Goal: Task Accomplishment & Management: Complete application form

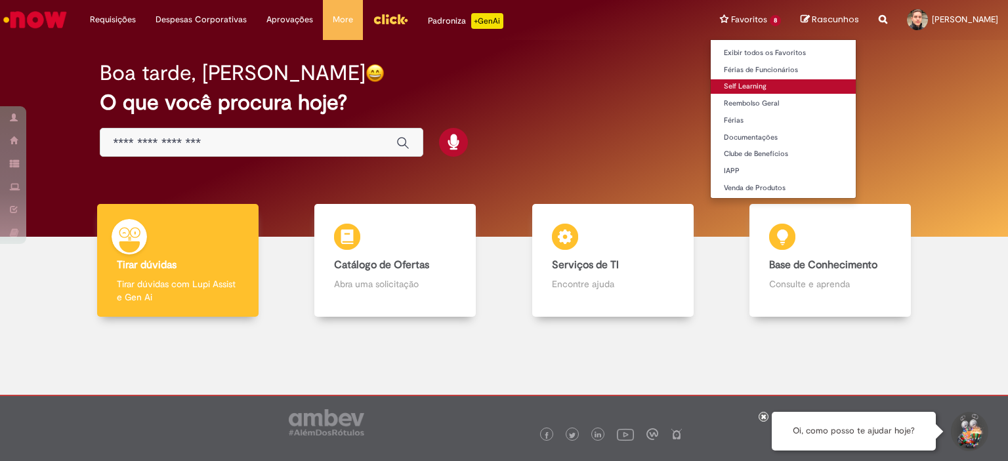
click at [738, 84] on link "Self Learning" at bounding box center [783, 86] width 145 height 14
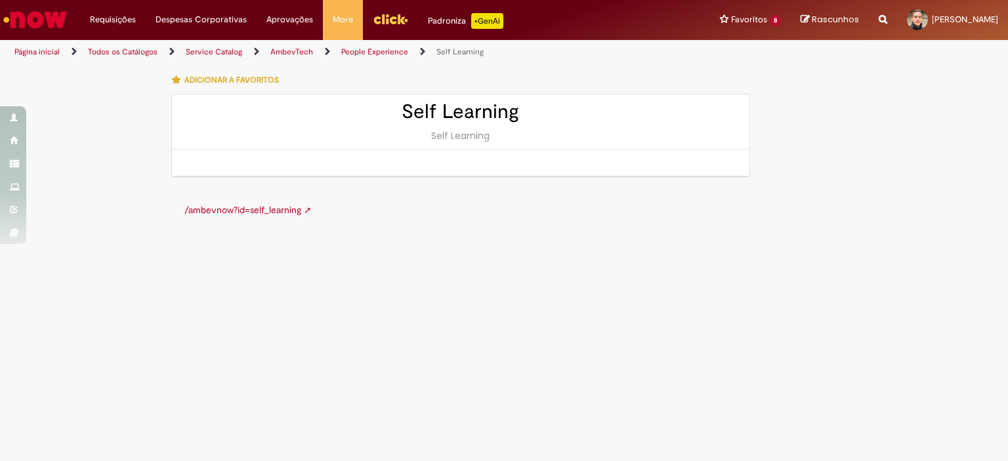
click at [256, 209] on link "/ambevnow?id=self_learning ➚" at bounding box center [247, 210] width 127 height 12
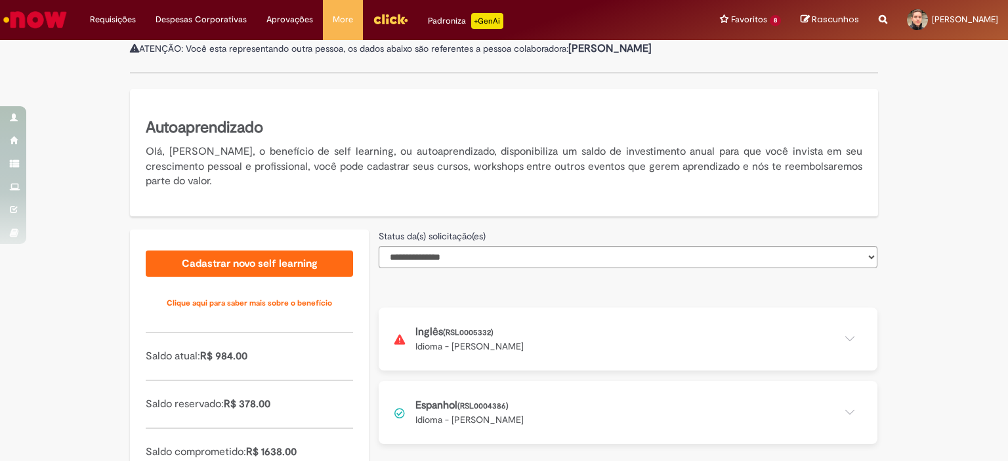
scroll to position [245, 0]
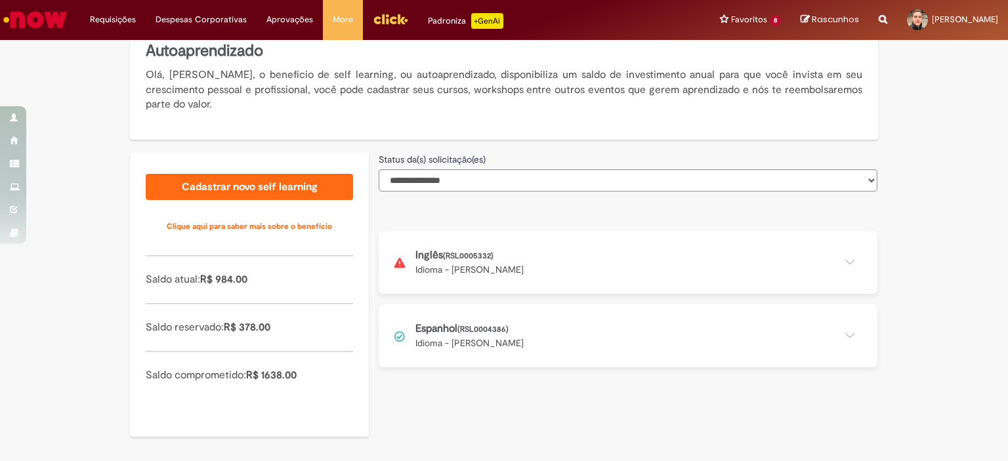
click at [440, 267] on button at bounding box center [628, 262] width 499 height 63
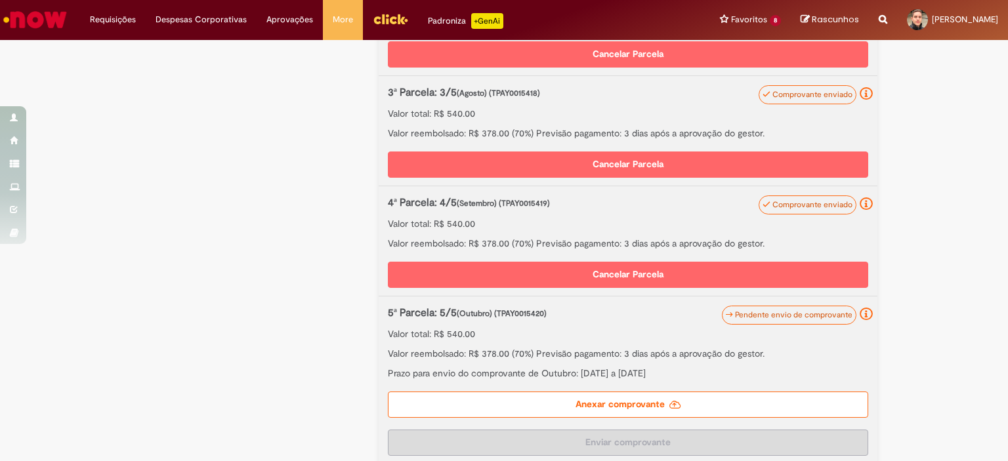
scroll to position [655, 0]
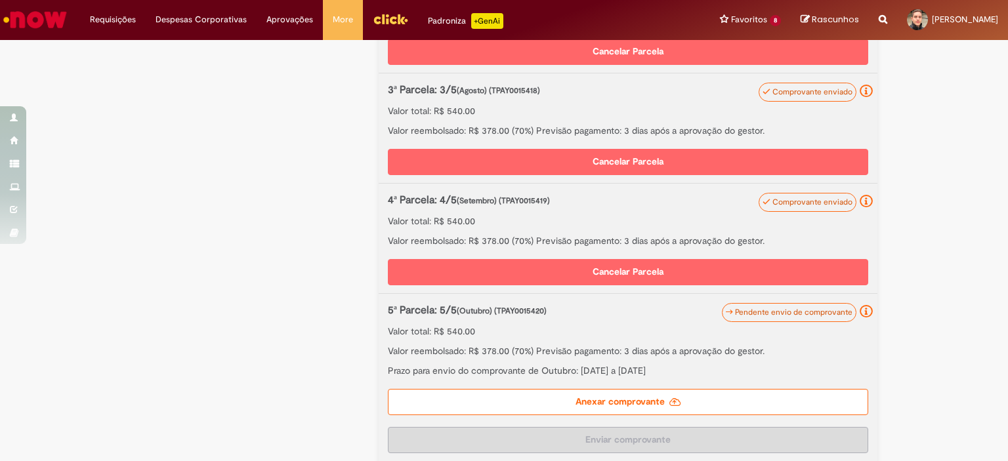
click at [738, 399] on label "Anexar comprovante" at bounding box center [628, 402] width 481 height 26
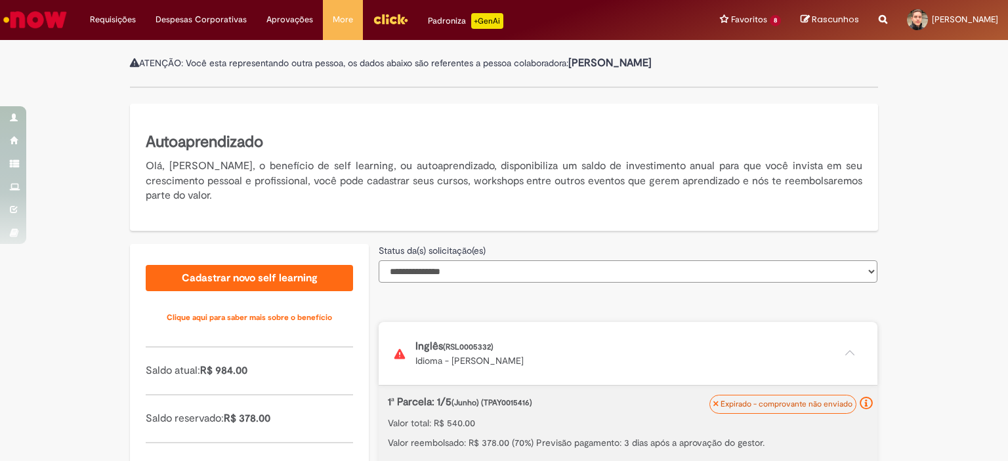
click at [597, 263] on select "**********" at bounding box center [628, 272] width 499 height 22
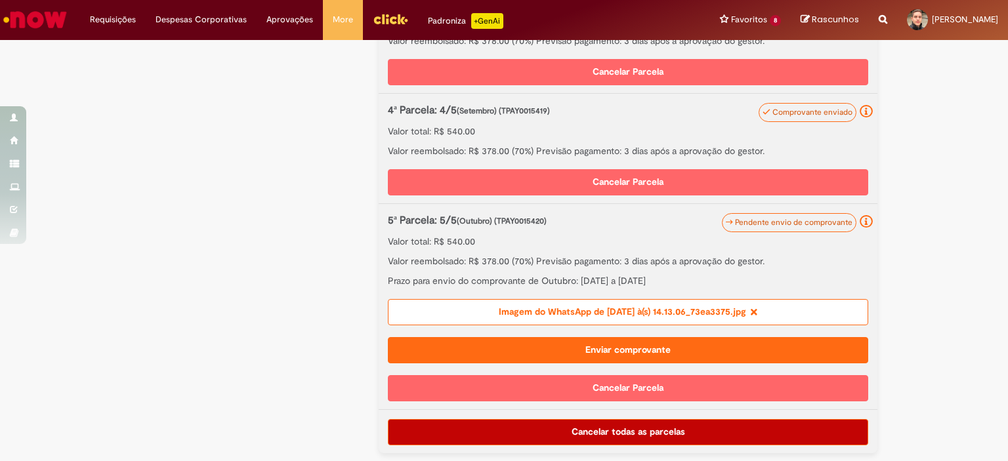
scroll to position [748, 0]
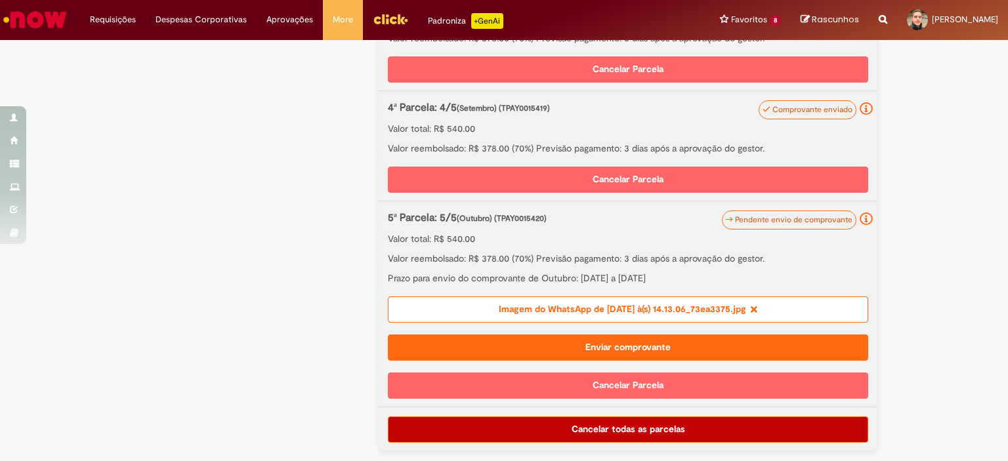
click at [659, 341] on button "Enviar comprovante" at bounding box center [628, 348] width 481 height 26
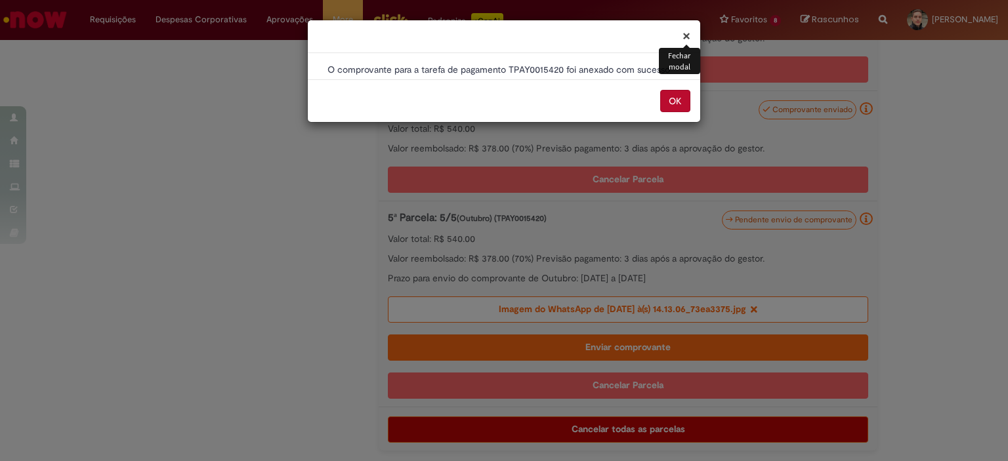
click at [669, 99] on button "OK" at bounding box center [675, 101] width 30 height 22
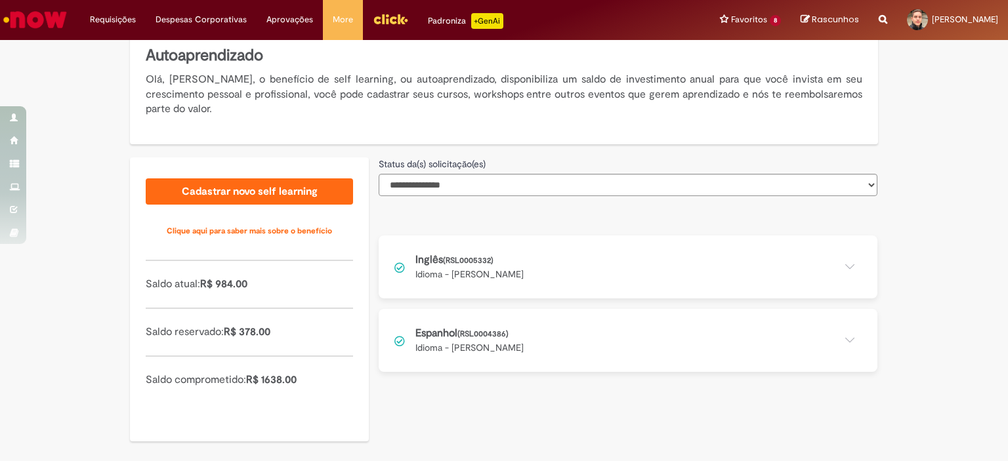
scroll to position [245, 0]
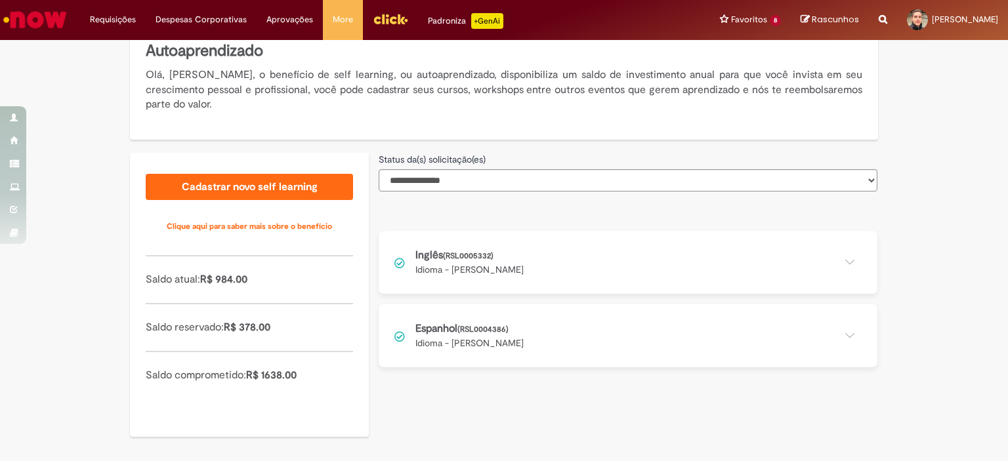
click at [492, 263] on button at bounding box center [628, 262] width 499 height 63
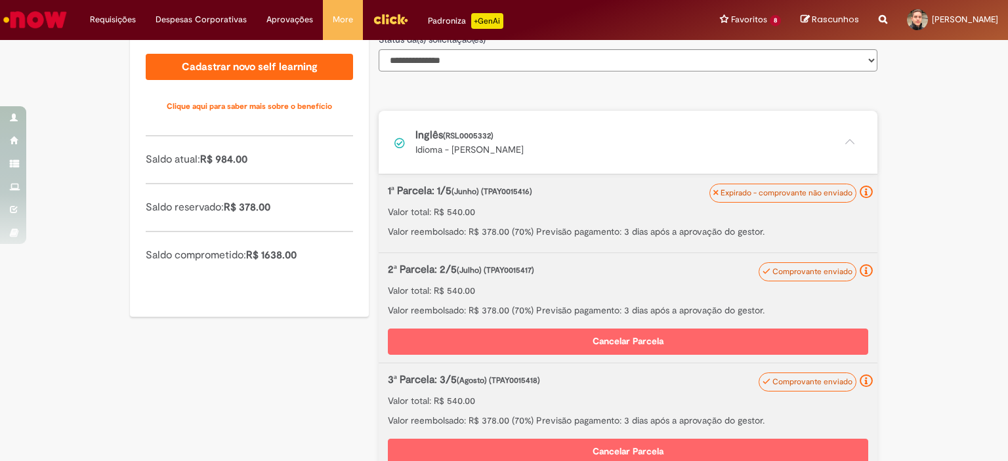
scroll to position [365, 0]
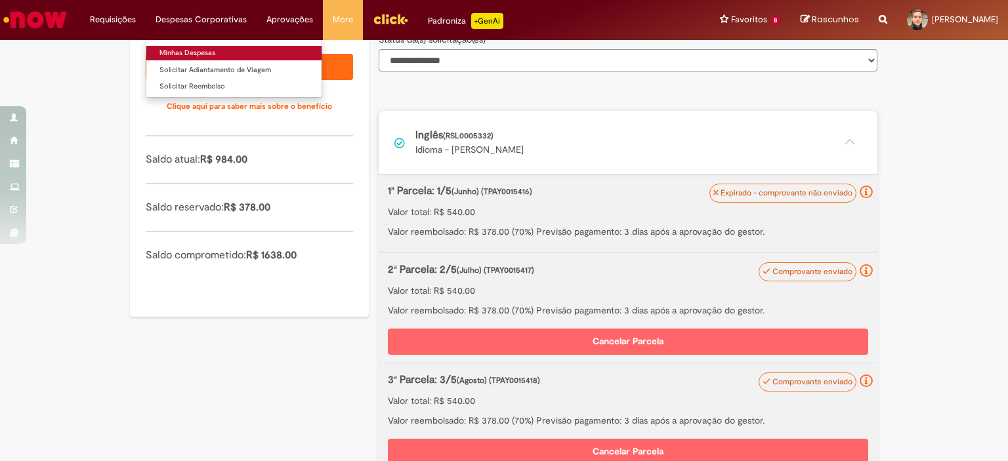
click at [191, 53] on link "Minhas Despesas" at bounding box center [233, 53] width 175 height 14
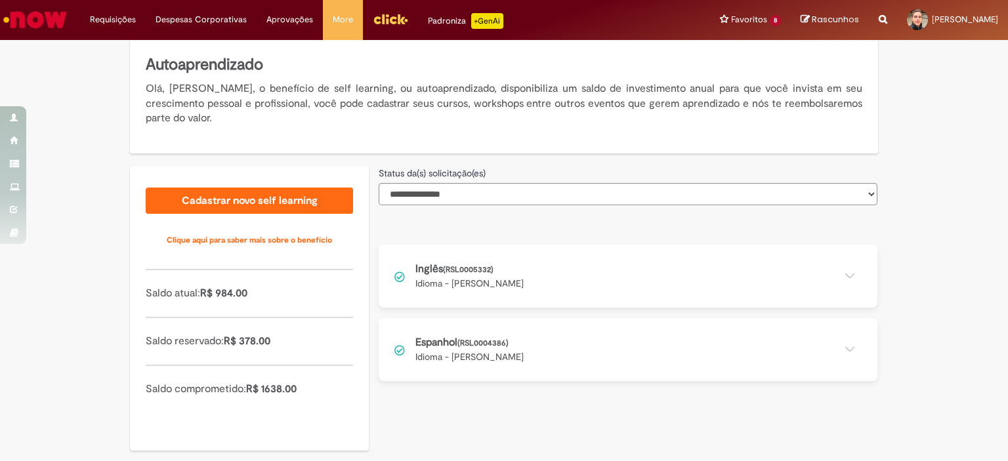
scroll to position [245, 0]
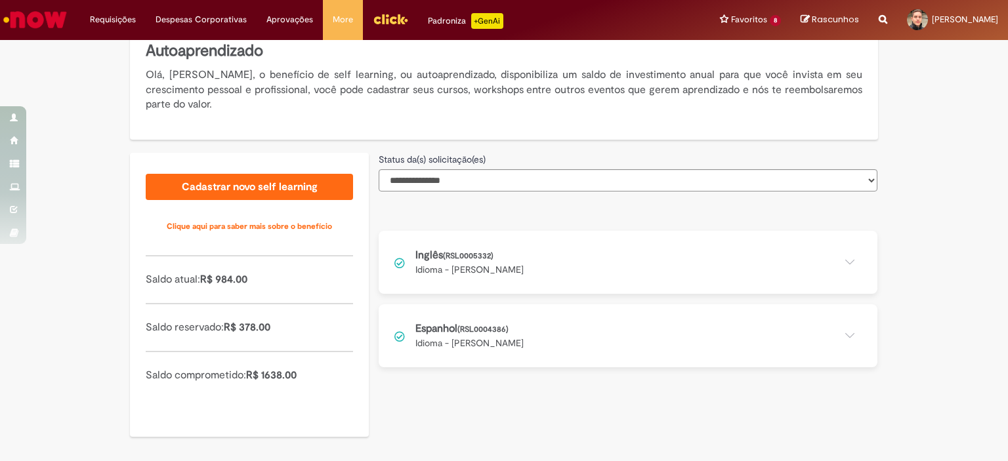
click at [565, 345] on button at bounding box center [628, 336] width 499 height 63
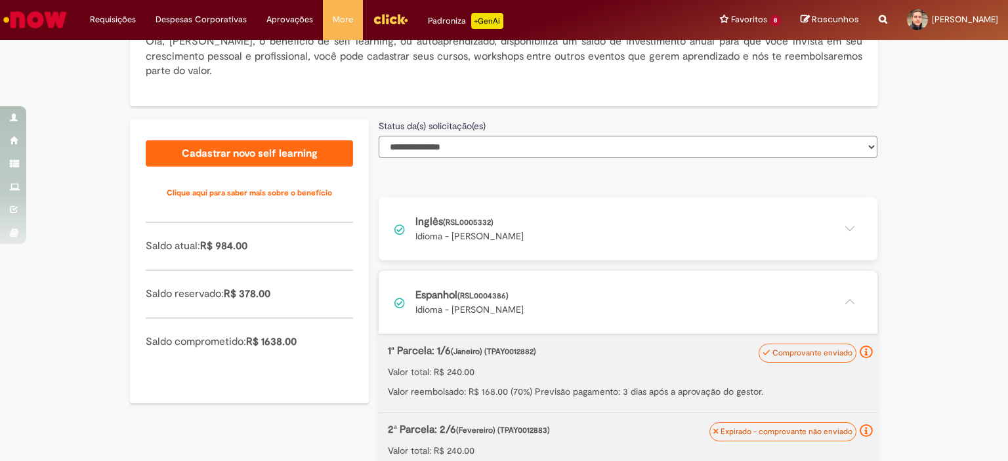
scroll to position [230, 0]
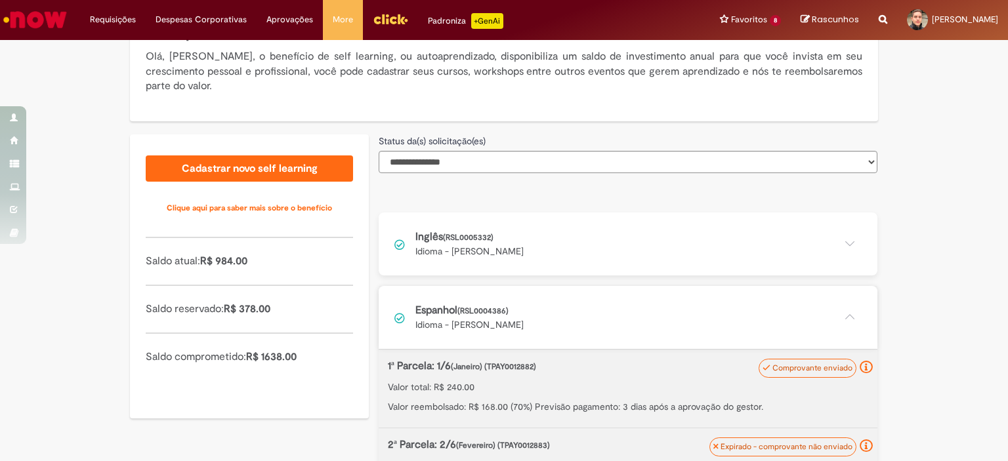
click at [517, 304] on button at bounding box center [628, 317] width 499 height 63
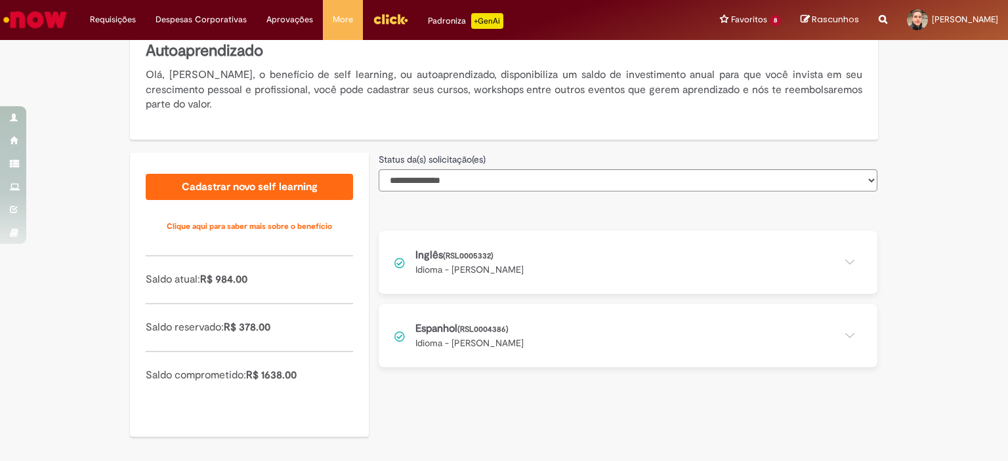
click at [519, 274] on button at bounding box center [628, 262] width 499 height 63
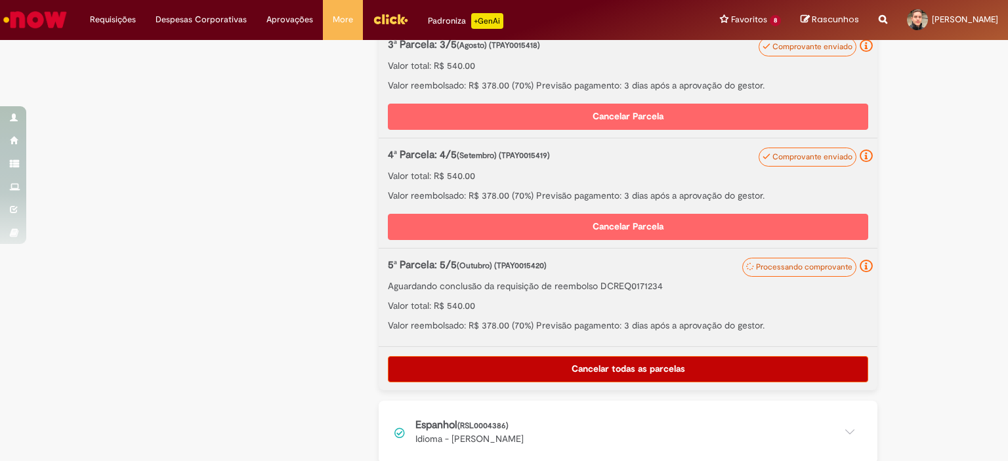
scroll to position [712, 0]
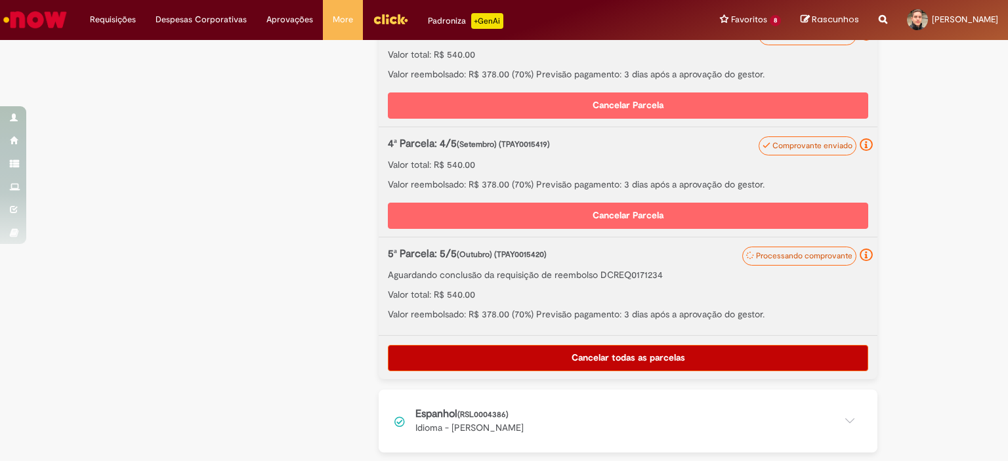
click at [502, 404] on button at bounding box center [628, 421] width 499 height 63
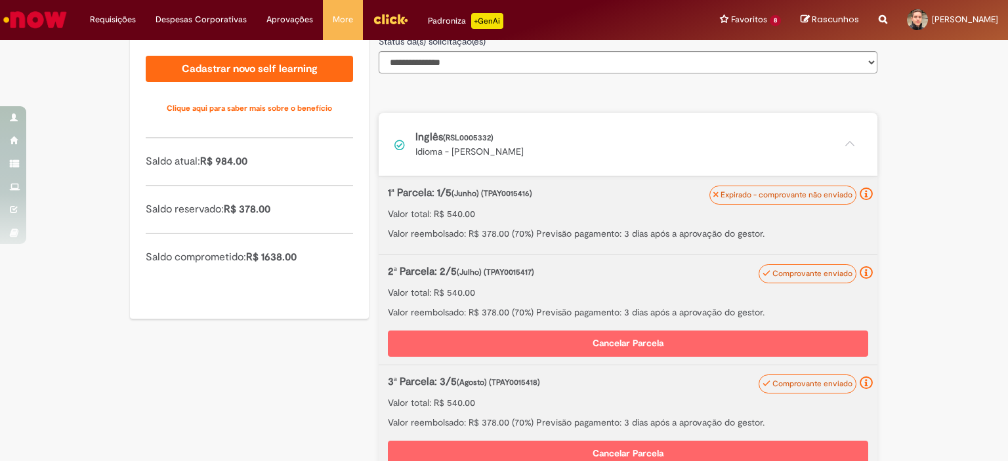
scroll to position [335, 0]
